Goal: Find specific page/section: Find specific page/section

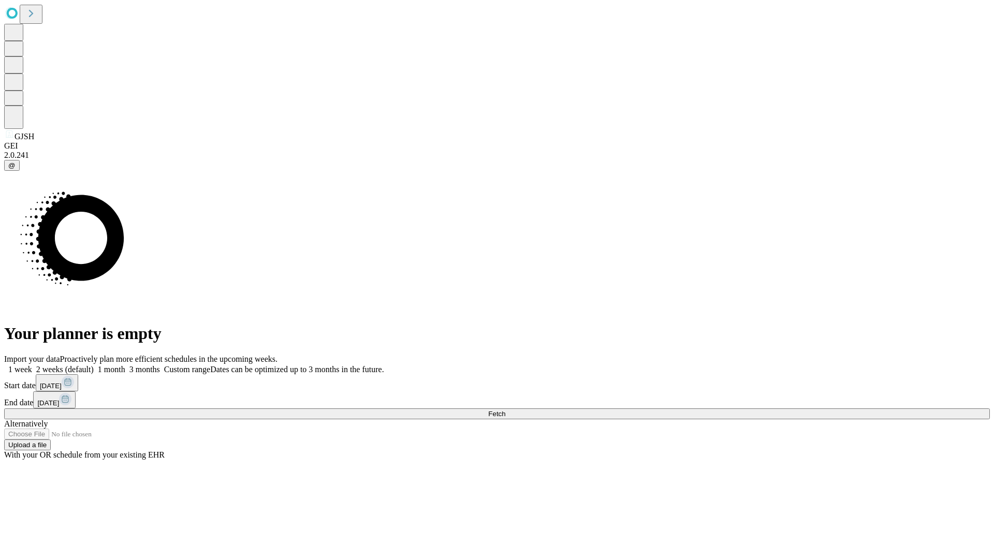
click at [505, 410] on span "Fetch" at bounding box center [496, 414] width 17 height 8
